Goal: Information Seeking & Learning: Learn about a topic

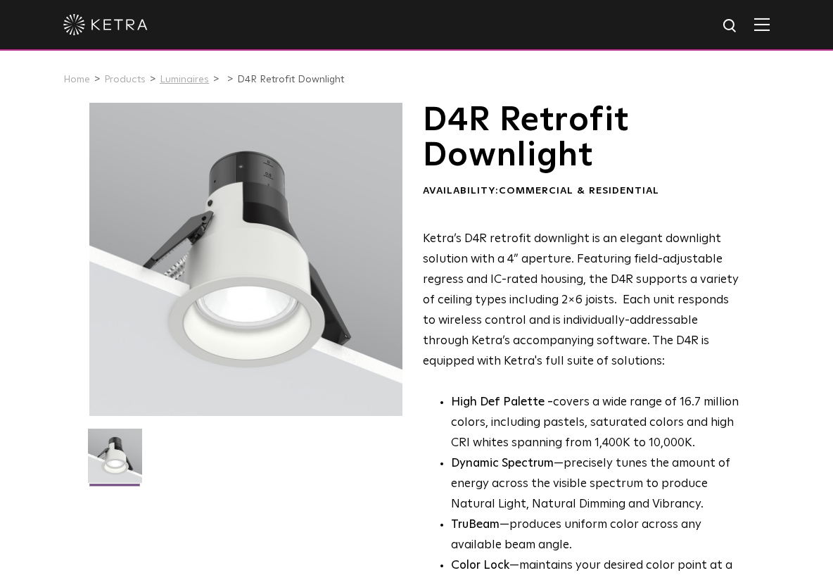
click at [182, 82] on link "Luminaires" at bounding box center [184, 80] width 49 height 10
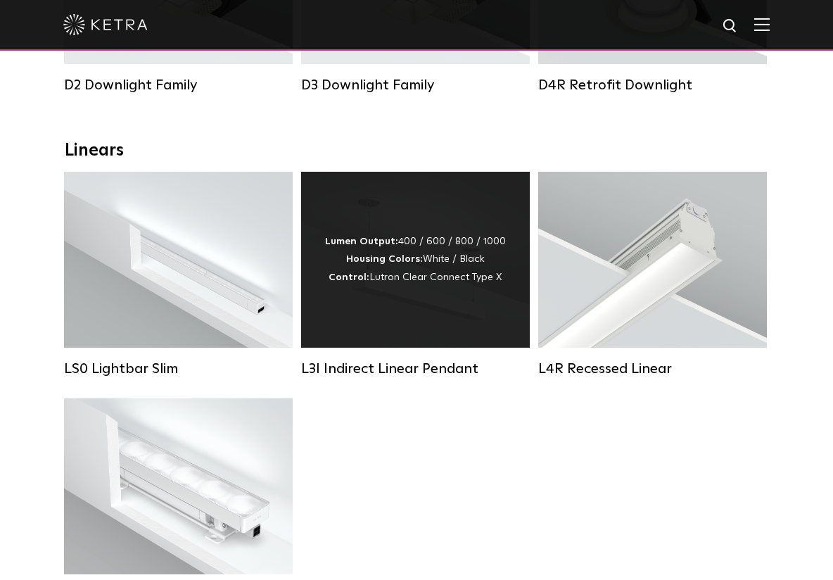
scroll to position [211, 0]
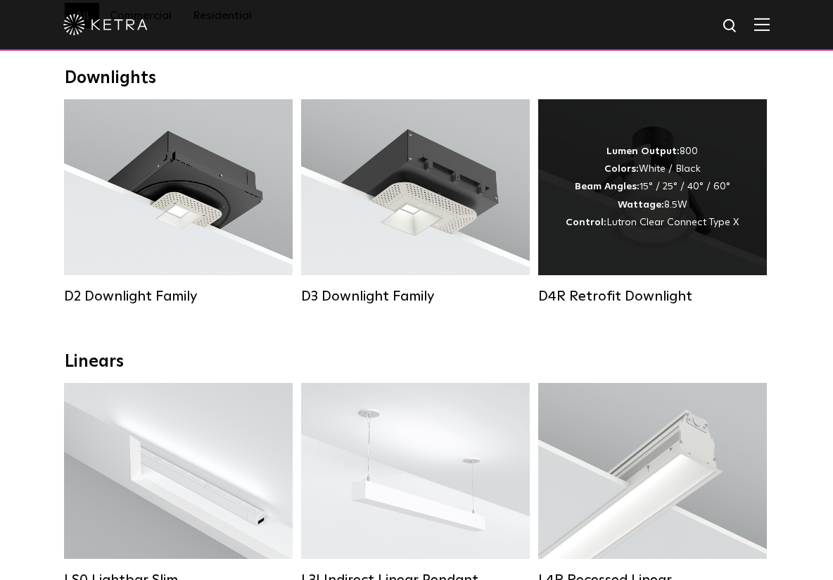
click at [676, 194] on div "Lumen Output: 800 Colors: White / Black Beam Angles: 15° / 25° / 40° / 60° Watt…" at bounding box center [652, 187] width 173 height 89
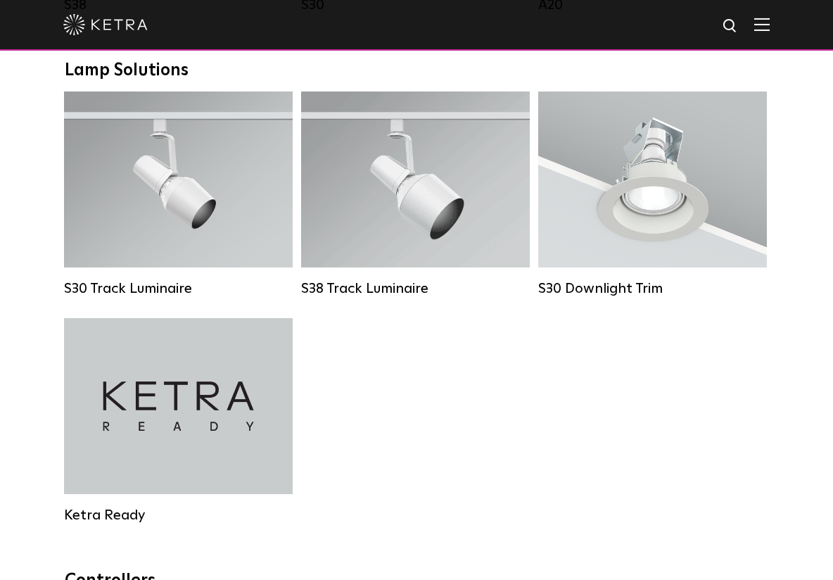
scroll to position [1337, 0]
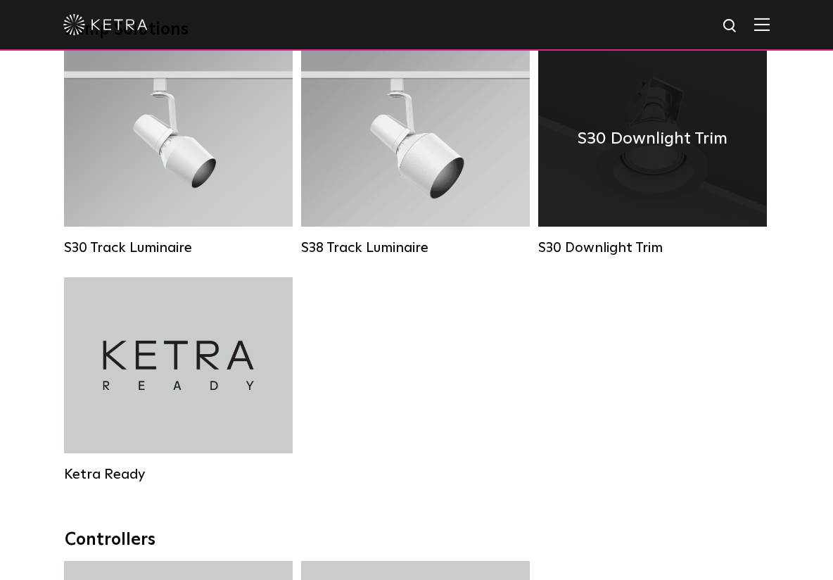
click at [659, 152] on h4 "S30 Downlight Trim" at bounding box center [653, 138] width 150 height 27
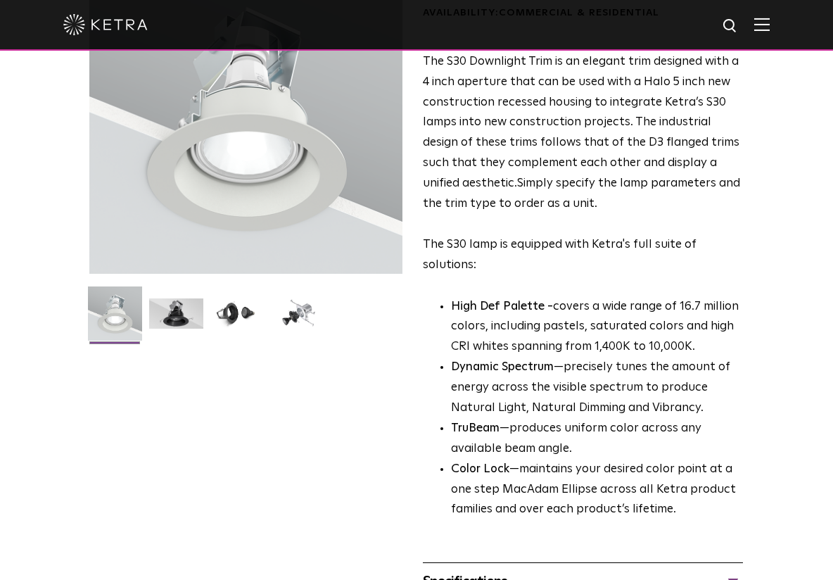
scroll to position [141, 0]
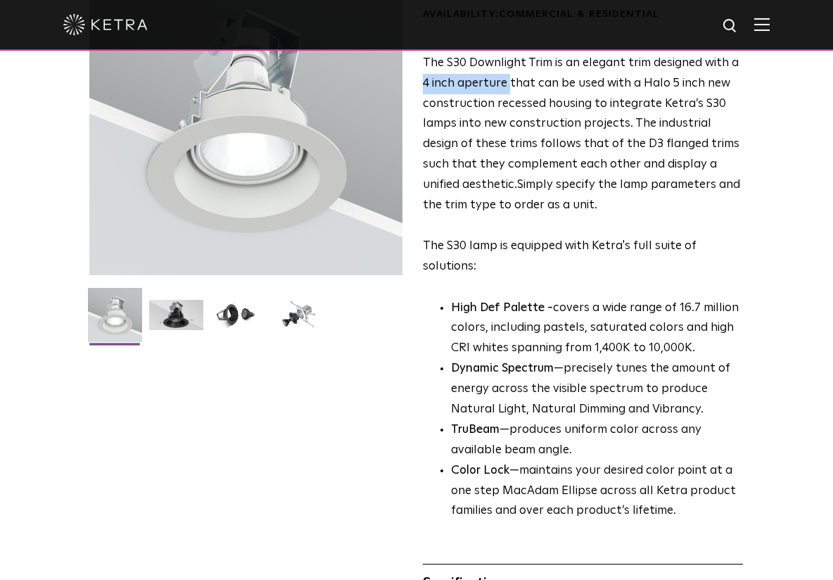
drag, startPoint x: 420, startPoint y: 122, endPoint x: 507, endPoint y: 125, distance: 87.3
click at [507, 125] on div "S30 Downlight Trim Availability: Commercial & Residential The S30 Downlight Tri…" at bounding box center [416, 319] width 654 height 714
drag, startPoint x: 507, startPoint y: 125, endPoint x: 498, endPoint y: 136, distance: 14.5
click at [498, 136] on span "The S30 Downlight Trim is an elegant trim designed with a 4 inch aperture that …" at bounding box center [581, 124] width 317 height 134
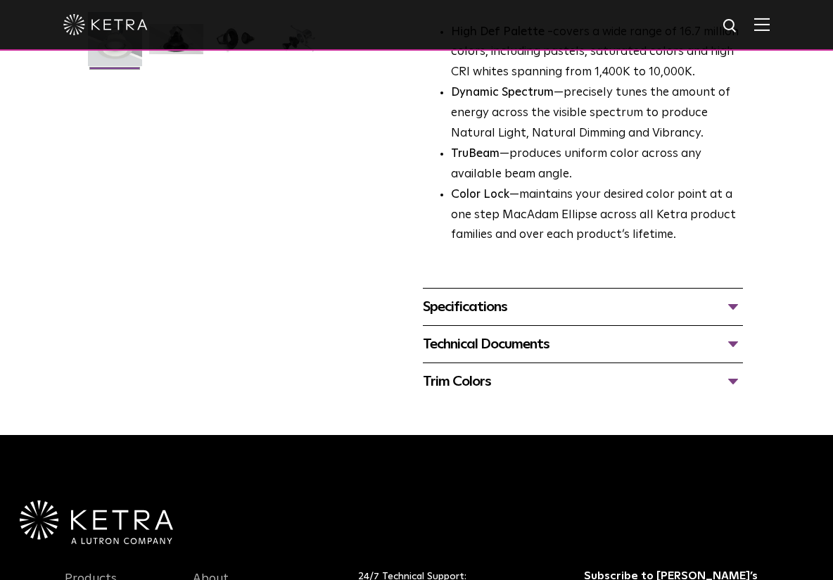
scroll to position [422, 0]
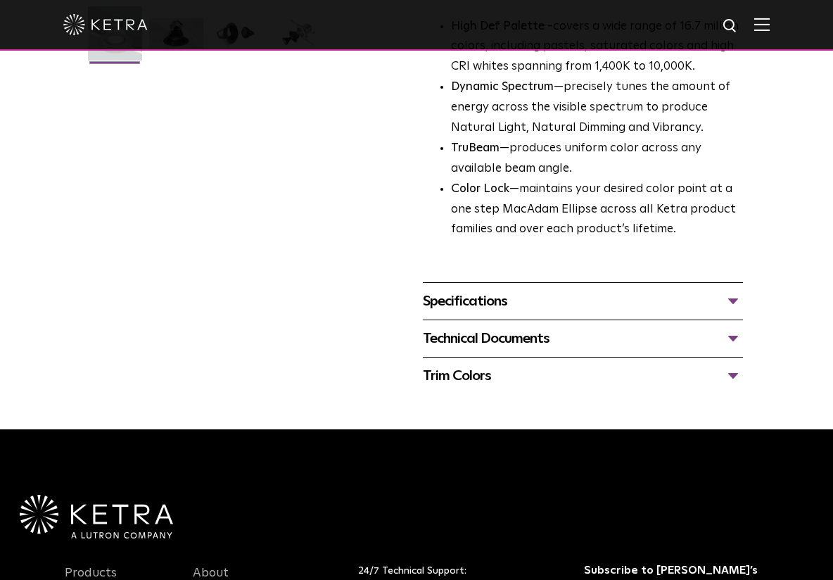
click at [528, 312] on div "Specifications" at bounding box center [583, 301] width 320 height 23
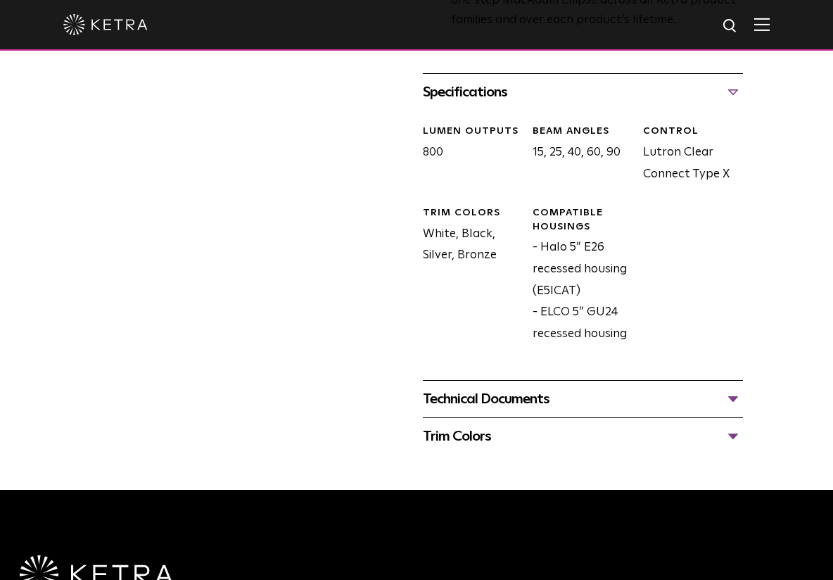
scroll to position [633, 0]
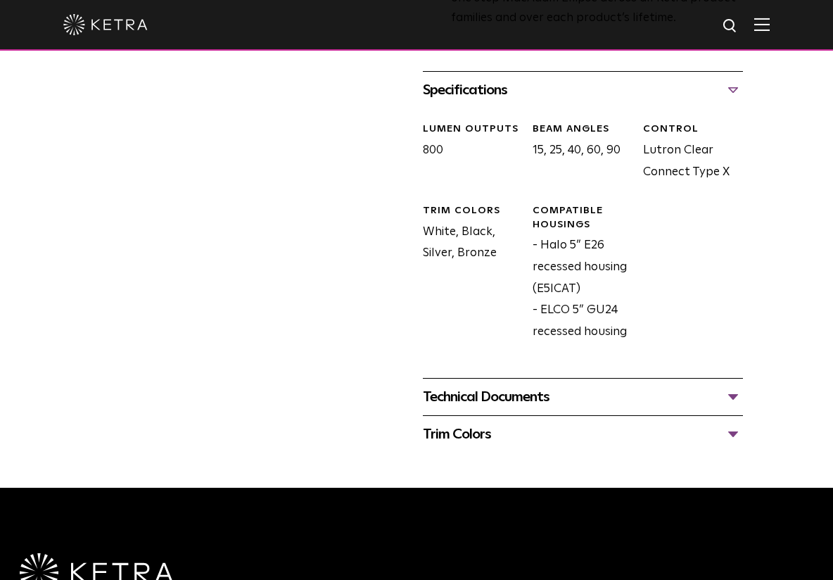
click at [531, 408] on div "Technical Documents" at bounding box center [583, 397] width 320 height 23
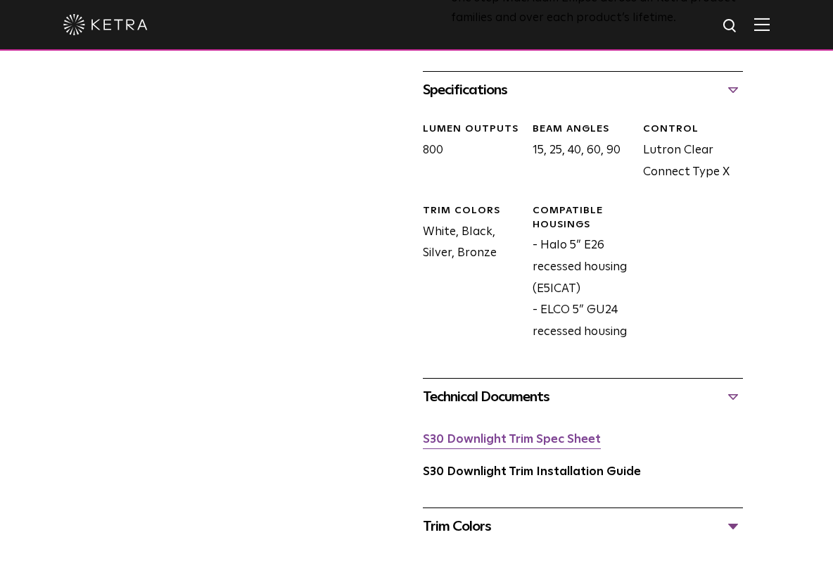
click at [485, 445] on link "S30 Downlight Trim Spec Sheet" at bounding box center [512, 439] width 178 height 12
